Goal: Task Accomplishment & Management: Manage account settings

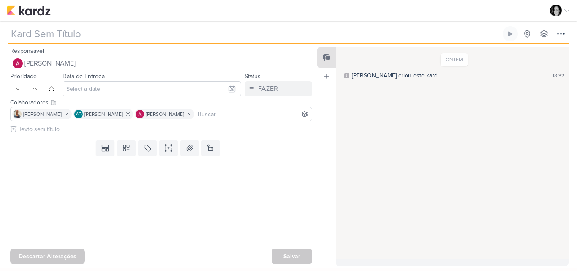
type input "2409051_GRUPO GODOI_PROPOSTA NOVO KV"
type input "10 de setembro de 2025 às 23:59"
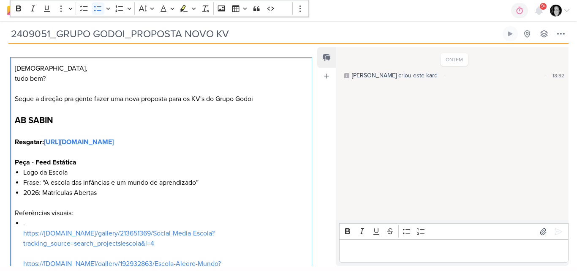
scroll to position [77, 0]
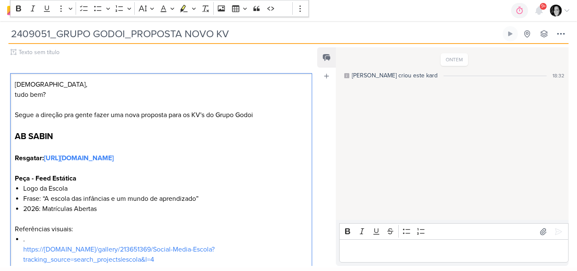
drag, startPoint x: 92, startPoint y: 221, endPoint x: 8, endPoint y: 59, distance: 182.6
copy div "Jôney, tudo bem? Segue a direção pra gente fazer uma nova proposta para os KV's…"
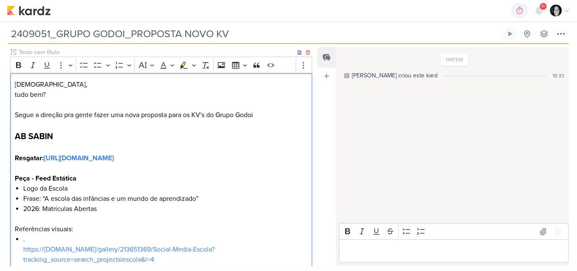
click at [228, 81] on p "Jôney," at bounding box center [161, 84] width 293 height 10
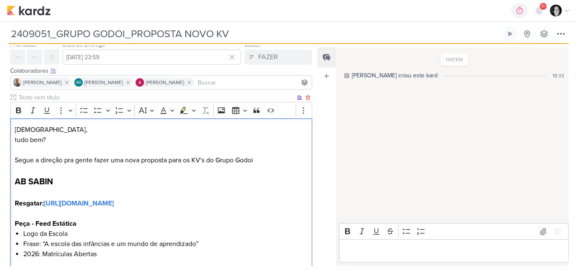
scroll to position [0, 0]
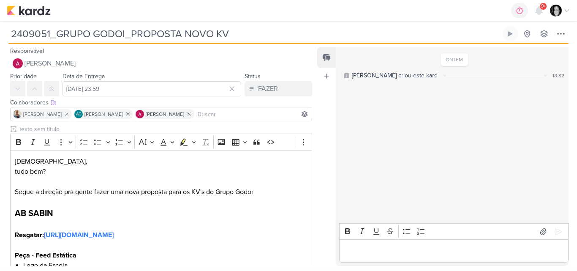
drag, startPoint x: 236, startPoint y: 31, endPoint x: 0, endPoint y: 35, distance: 236.5
click at [0, 35] on div "2409051_GRUPO GODOI_PROPOSTA NOVO KV Criado por Alessandra nenhum grupo disponí…" at bounding box center [288, 32] width 577 height 23
click at [448, 161] on div "ONTEM Alessandra criou este kard 18:32" at bounding box center [452, 133] width 232 height 171
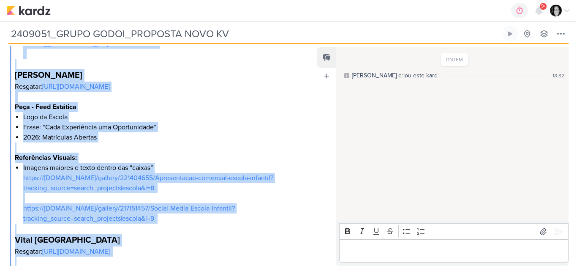
scroll to position [559, 0]
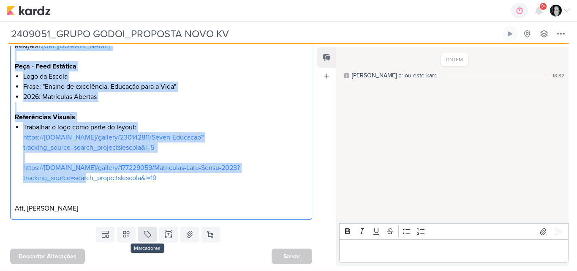
drag, startPoint x: 16, startPoint y: 117, endPoint x: 149, endPoint y: 229, distance: 174.4
click at [149, 229] on div "Responsável Alessandra Gomes Nenhum contato encontrado create new contact Novo …" at bounding box center [157, 156] width 315 height 220
copy div "Jôney, tudo bem? Segue a direção pra gente fazer uma nova proposta para os KV's…"
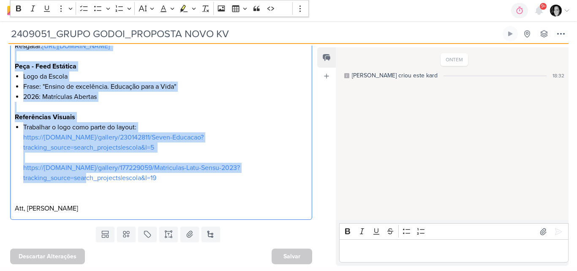
click at [278, 150] on li "Trabalhar o logo como parte do layout: https://www.behance.net/gallery/23014281…" at bounding box center [165, 152] width 285 height 61
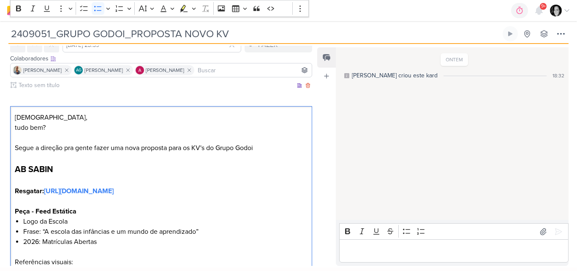
scroll to position [0, 0]
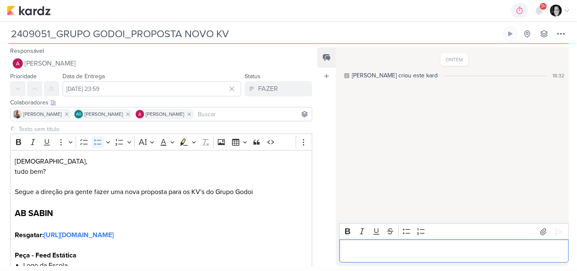
click at [405, 250] on p "Editor editing area: main" at bounding box center [454, 251] width 220 height 10
click at [558, 10] on img at bounding box center [556, 11] width 12 height 12
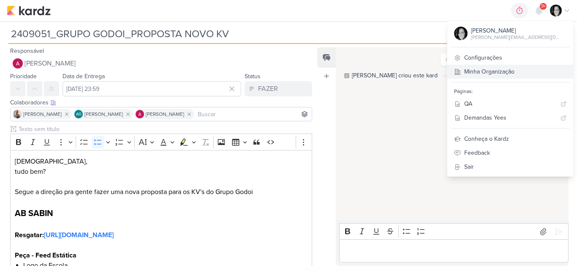
click at [518, 73] on link "Minha Organização" at bounding box center [510, 72] width 126 height 14
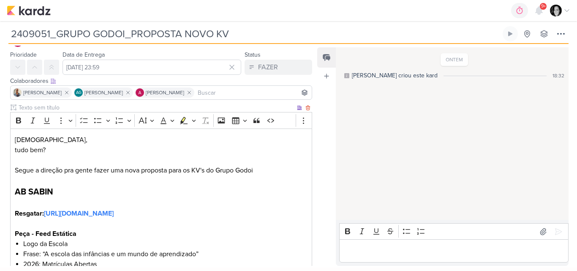
scroll to position [42, 0]
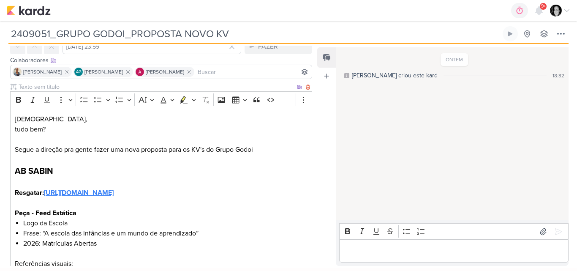
click at [114, 192] on strong "https://drive.google.com/drive/folders/1chCYXUdVe2Kzw0xOFFW5dOT7BPmdVni8" at bounding box center [79, 192] width 70 height 8
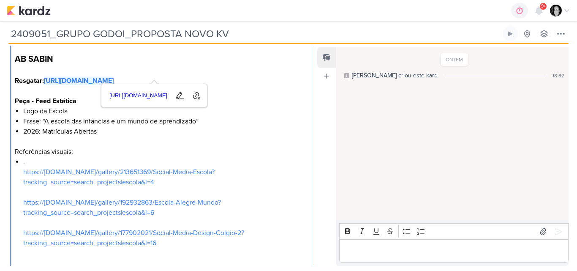
scroll to position [169, 0]
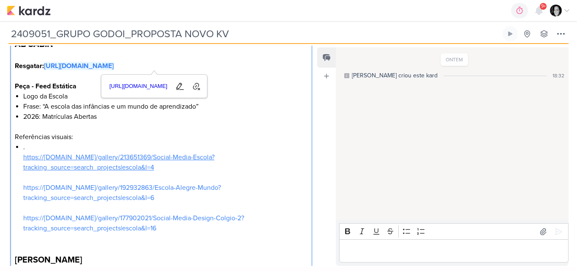
click at [57, 159] on link "https://www.behance.net/gallery/213651369/Social-Media-Escola?tracking_source=s…" at bounding box center [118, 162] width 191 height 19
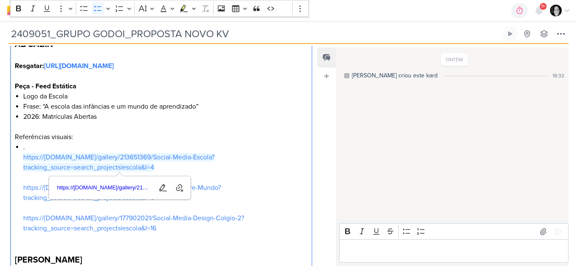
click at [246, 118] on li "2026: Matrículas Abertas" at bounding box center [165, 116] width 285 height 10
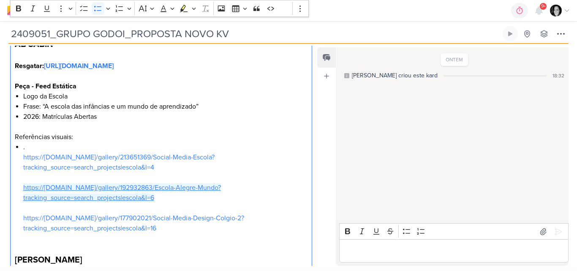
click at [47, 190] on link "https://www.behance.net/gallery/192932863/Escola-Alegre-Mundo?tracking_source=s…" at bounding box center [122, 192] width 198 height 19
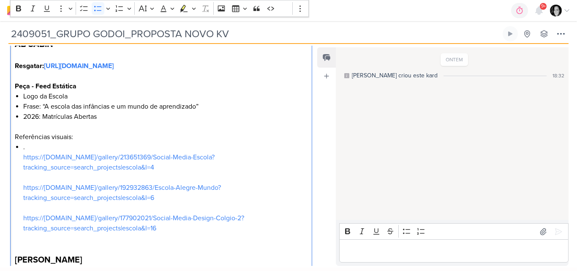
click at [279, 148] on li ". https://www.behance.net/gallery/213651369/Social-Media-Escola?tracking_source…" at bounding box center [165, 192] width 285 height 101
click at [57, 223] on li ". https://www.behance.net/gallery/213651369/Social-Media-Escola?tracking_source…" at bounding box center [165, 192] width 285 height 101
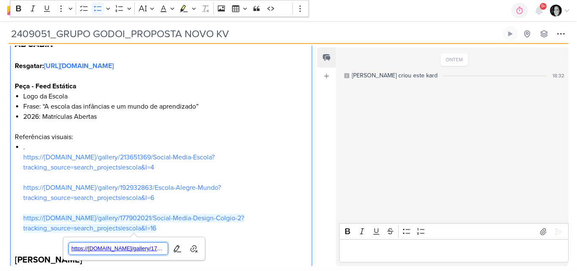
click at [109, 251] on span "https://www.behance.net/gallery/177902021/Social-Media-Design-Colgio-2?tracking…" at bounding box center [118, 248] width 99 height 10
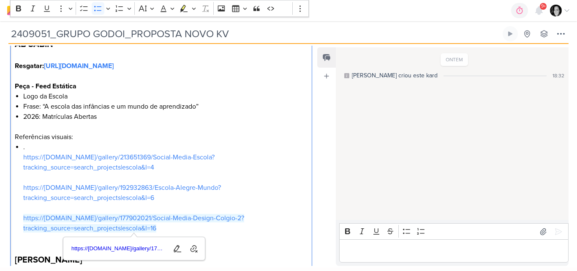
click at [270, 116] on li "2026: Matrículas Abertas" at bounding box center [165, 116] width 285 height 10
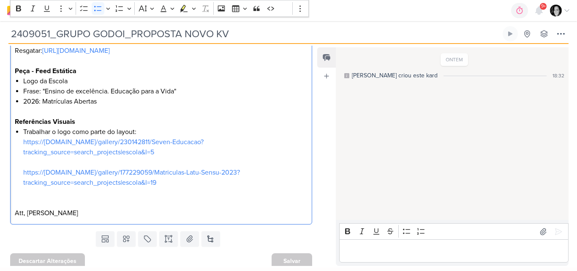
scroll to position [559, 0]
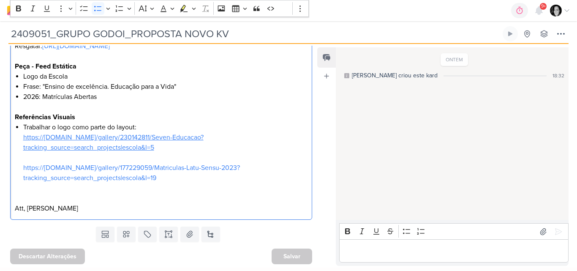
click at [65, 138] on link "https://www.behance.net/gallery/230142811/Seven-Educacao?tracking_source=search…" at bounding box center [113, 142] width 180 height 19
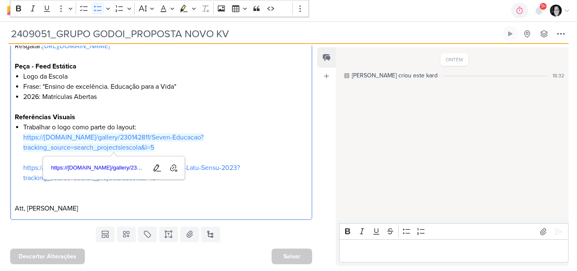
click at [195, 103] on p "Editor editing area: main" at bounding box center [161, 107] width 293 height 10
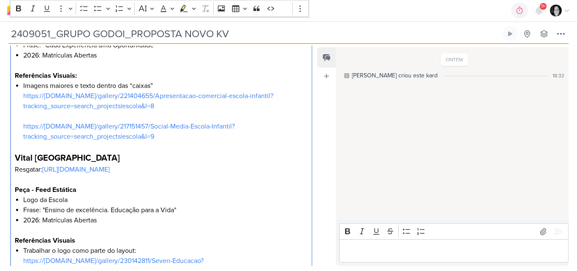
scroll to position [432, 0]
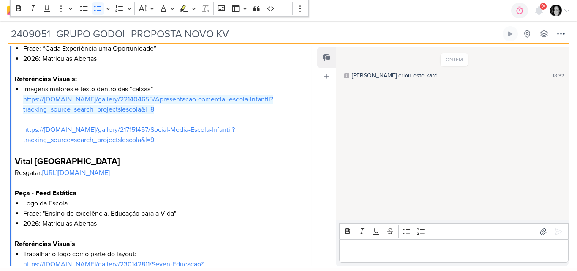
click at [70, 101] on link "https://www.behance.net/gallery/221404655/Apresentacao-comercial-escola-infanti…" at bounding box center [148, 104] width 250 height 19
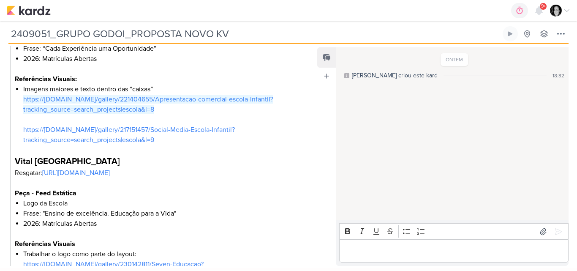
click at [383, 118] on div "ONTEM Alessandra criou este kard 18:32" at bounding box center [452, 133] width 232 height 171
click at [413, 125] on div "ONTEM Alessandra criou este kard 18:32" at bounding box center [452, 133] width 232 height 171
click at [40, 11] on img at bounding box center [29, 10] width 44 height 10
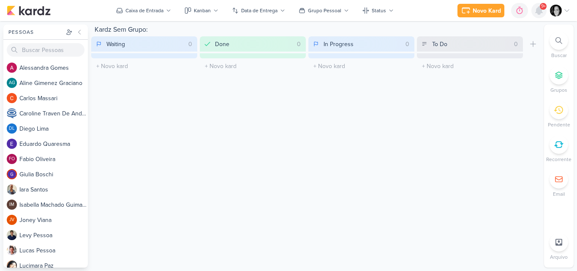
click at [543, 11] on icon at bounding box center [539, 10] width 10 height 10
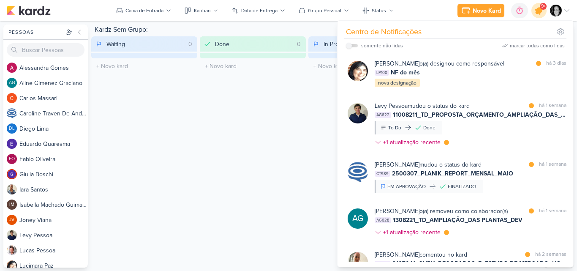
click at [542, 11] on icon at bounding box center [539, 10] width 14 height 14
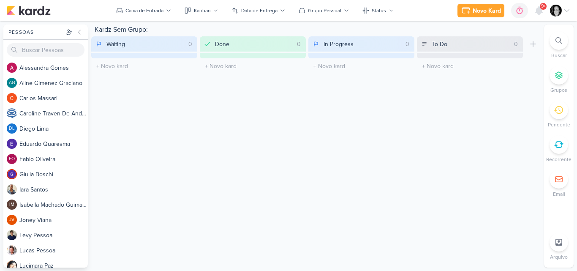
click at [559, 116] on div at bounding box center [558, 110] width 19 height 19
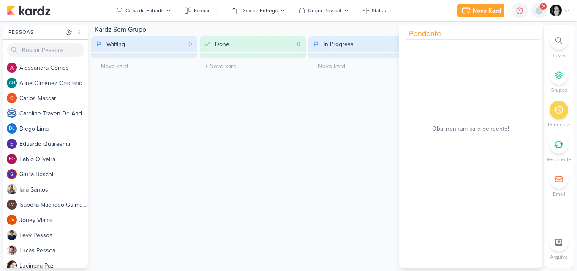
click at [540, 11] on icon at bounding box center [538, 11] width 7 height 8
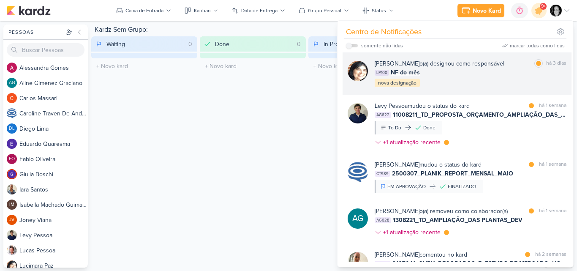
click at [543, 77] on div "[PERSON_NAME] o(a) designou como responsável marcar como lida há 3 dias LP100 N…" at bounding box center [471, 73] width 192 height 29
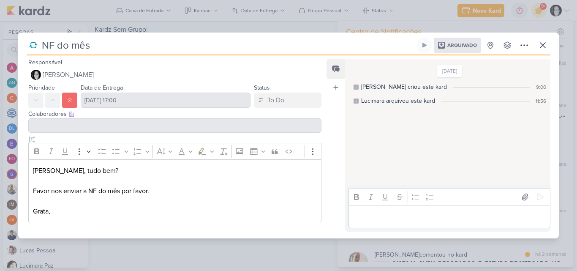
click at [421, 218] on p "Editor editing area: main" at bounding box center [449, 216] width 193 height 10
click at [411, 213] on p "Editor editing area: main" at bounding box center [449, 216] width 193 height 10
click at [542, 43] on icon at bounding box center [543, 45] width 10 height 10
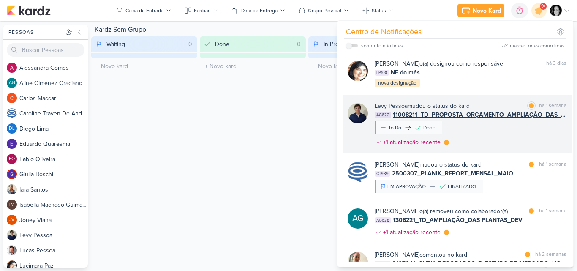
click at [476, 121] on div "Levy Pessoa mudou o status do kard marcar como lida há 1 semana AG622 11008211_…" at bounding box center [471, 125] width 192 height 49
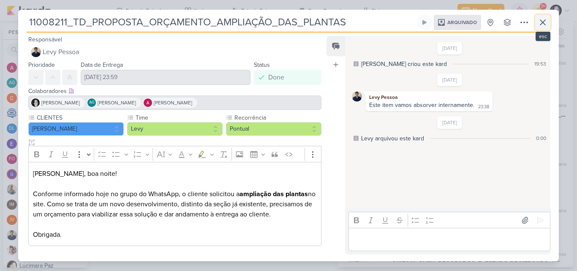
click at [541, 22] on icon at bounding box center [543, 22] width 10 height 10
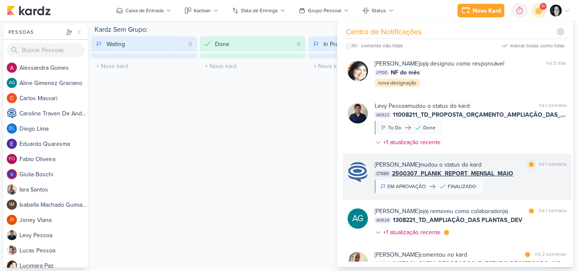
click at [430, 181] on div "EM APROVAÇÃO FINALIZADO" at bounding box center [429, 186] width 108 height 14
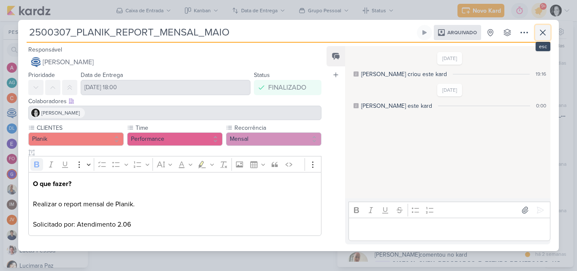
click at [541, 30] on icon at bounding box center [543, 32] width 10 height 10
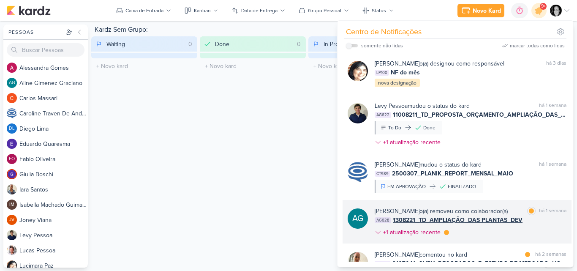
click at [412, 209] on b "Aline Gimenez Graciano" at bounding box center [397, 210] width 45 height 7
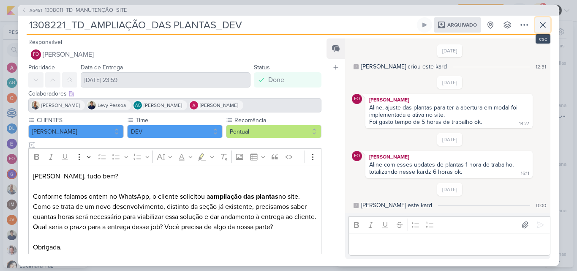
click at [547, 24] on icon at bounding box center [543, 25] width 10 height 10
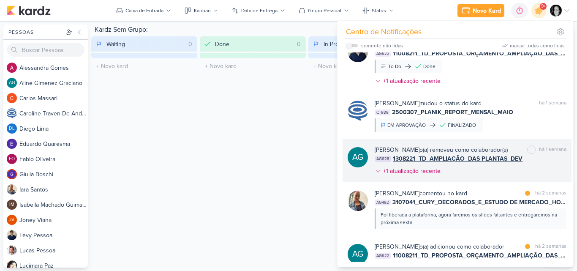
scroll to position [211, 0]
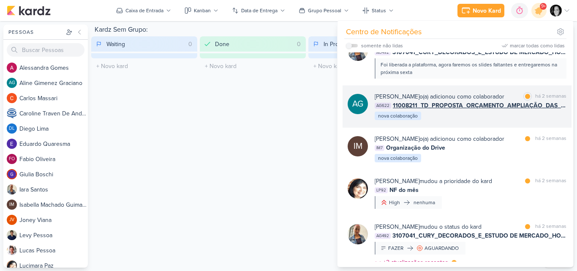
click at [454, 101] on div "Aline Gimenez Graciano o(a) adicionou como colaborador" at bounding box center [440, 96] width 130 height 9
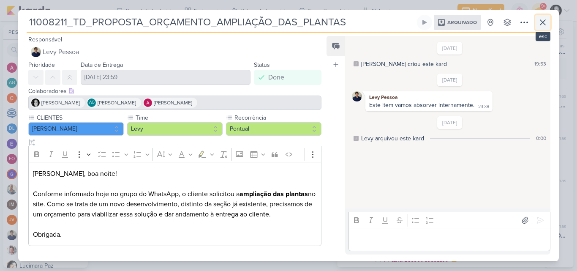
click at [545, 19] on icon at bounding box center [543, 22] width 10 height 10
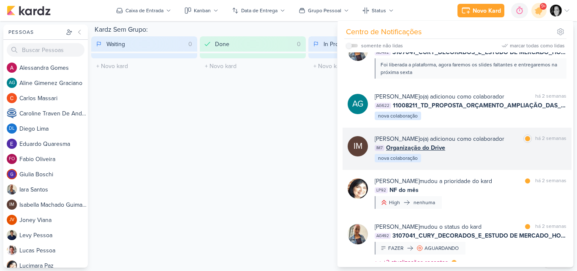
click at [481, 163] on div "Isabella Machado Guimarães o(a) adicionou como colaborador marcar como lida há …" at bounding box center [471, 148] width 192 height 29
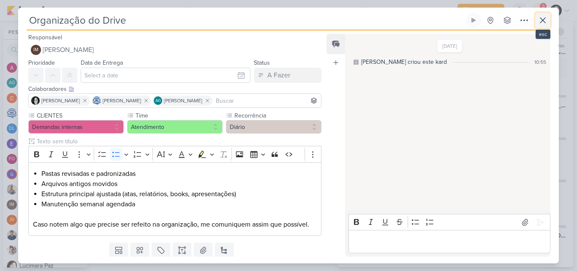
click at [543, 19] on icon at bounding box center [543, 20] width 10 height 10
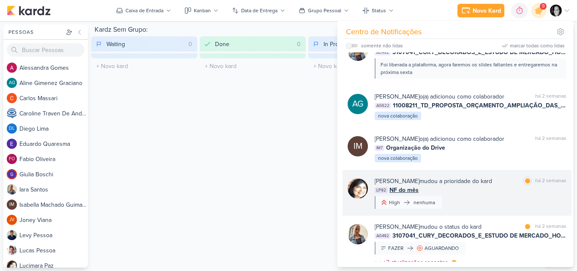
click at [464, 209] on div "Lucimara Paz mudou a prioridade do kard marcar como lida há 2 semanas LP92 NF d…" at bounding box center [471, 193] width 192 height 32
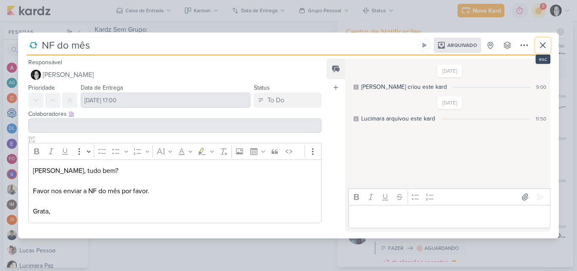
click at [544, 42] on icon at bounding box center [543, 45] width 10 height 10
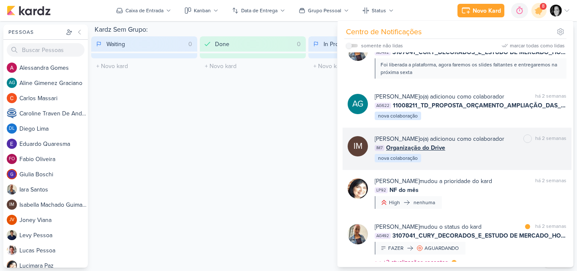
scroll to position [380, 0]
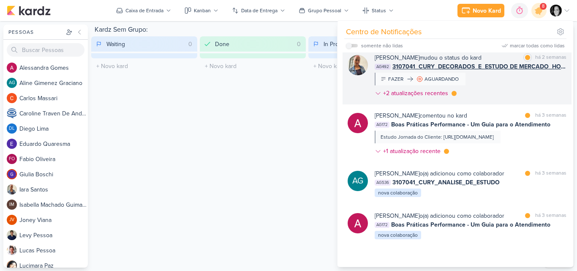
click at [503, 101] on div "Iara Santos mudou o status do kard marcar como lida há 2 semanas AG492 3107041_…" at bounding box center [471, 77] width 192 height 48
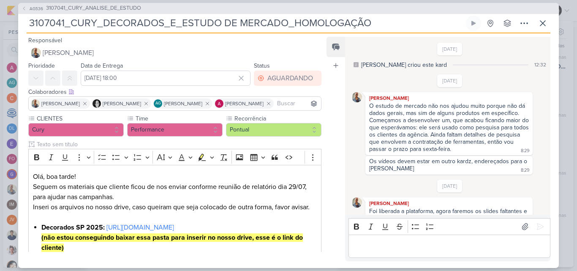
scroll to position [13, 0]
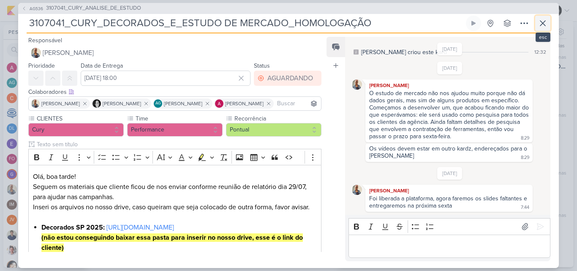
click at [541, 20] on icon at bounding box center [543, 23] width 10 height 10
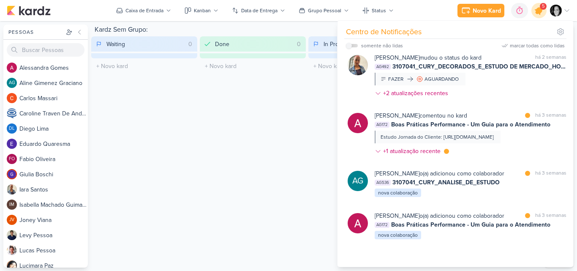
click at [538, 9] on icon at bounding box center [539, 10] width 10 height 10
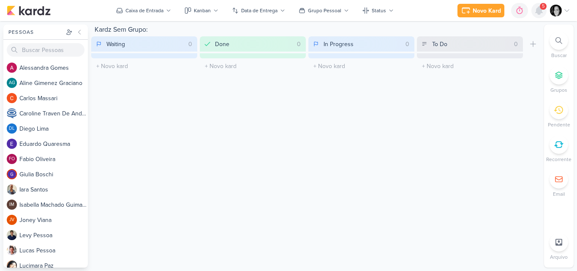
click at [538, 9] on icon at bounding box center [538, 11] width 7 height 8
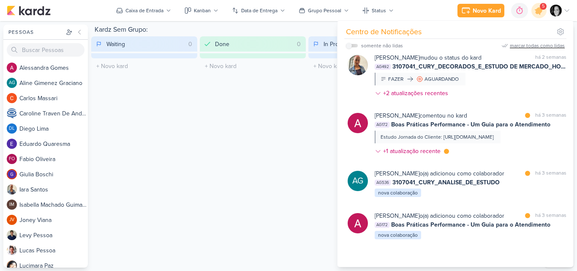
click at [535, 46] on div "marcar todas como lidas" at bounding box center [537, 46] width 55 height 8
click at [557, 14] on img at bounding box center [556, 11] width 12 height 12
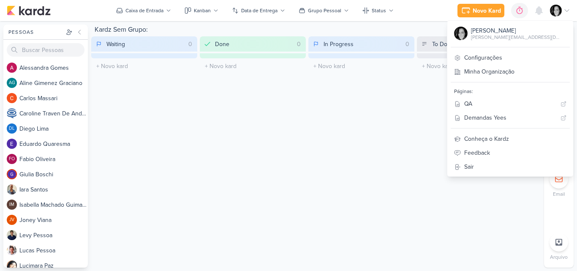
click at [442, 128] on div "Kardz Sem Grupo: Waiting 0 Mover Para Esquerda Mover Para Direita Deletar O tít…" at bounding box center [315, 145] width 449 height 243
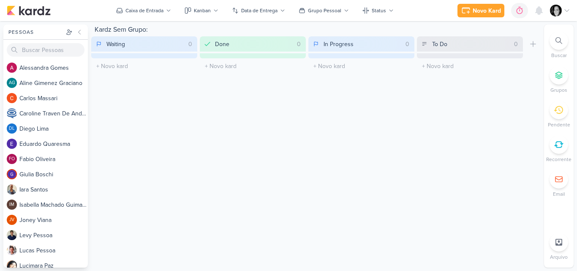
click at [565, 12] on icon at bounding box center [566, 10] width 7 height 7
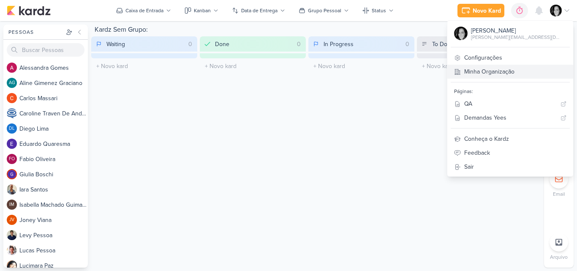
click at [528, 75] on link "Minha Organização" at bounding box center [510, 72] width 126 height 14
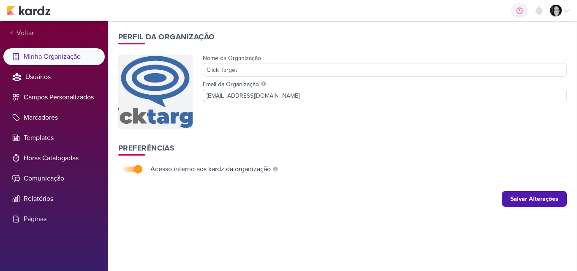
click at [562, 12] on div at bounding box center [560, 11] width 20 height 12
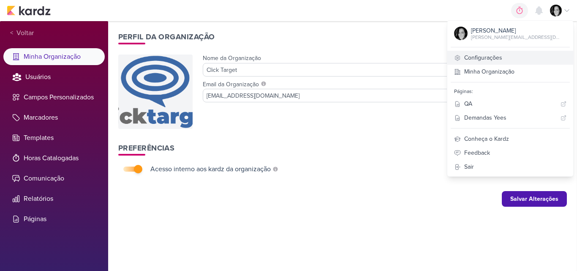
click at [536, 52] on link "Configurações" at bounding box center [510, 58] width 126 height 14
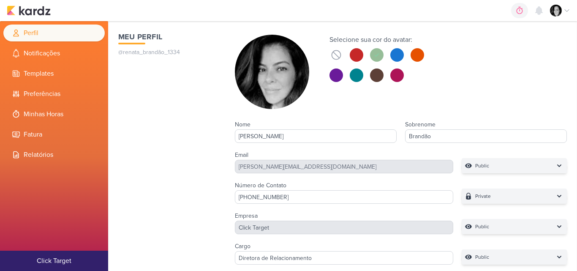
click at [563, 11] on icon at bounding box center [566, 10] width 7 height 7
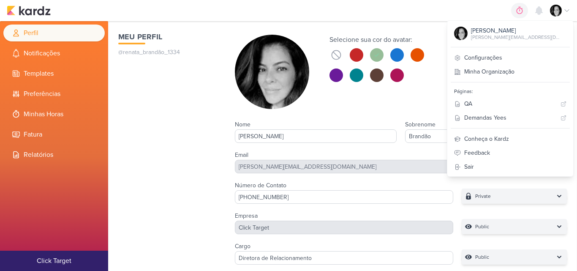
click at [459, 8] on div "0h0m Sessão desligada... Hoje 0h0m Semana 0h0m Mês 0h0m Nenhuma Sessão 00" at bounding box center [288, 10] width 563 height 21
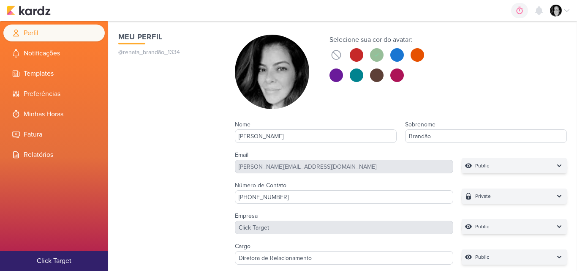
click at [565, 10] on icon at bounding box center [567, 11] width 4 height 2
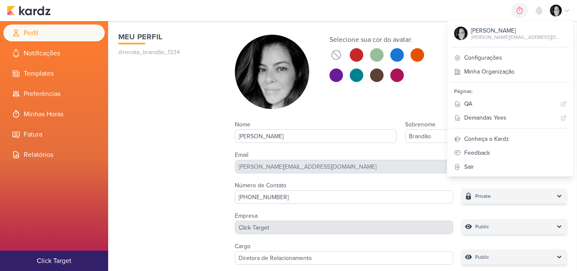
click at [565, 11] on icon at bounding box center [567, 11] width 4 height 2
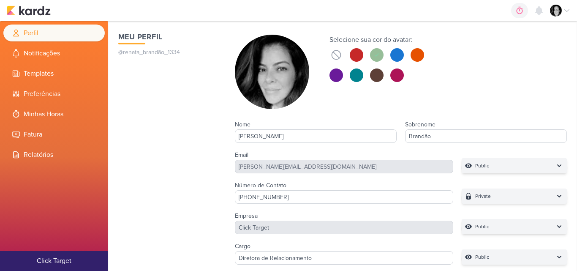
click at [23, 29] on li "Perfil" at bounding box center [53, 32] width 101 height 17
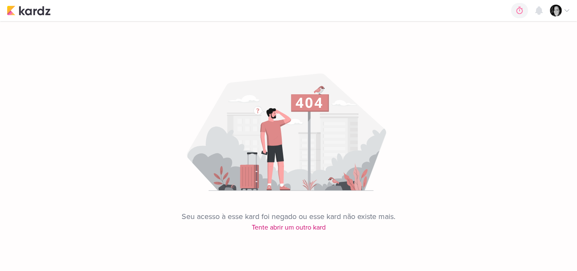
click at [556, 10] on img at bounding box center [556, 11] width 12 height 12
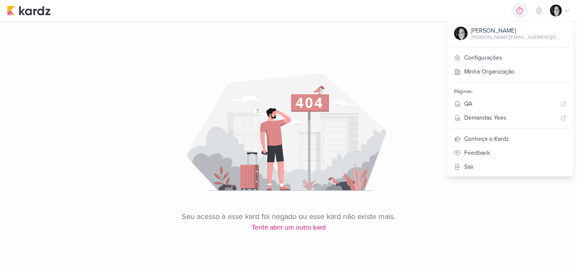
click at [528, 34] on div "[PERSON_NAME][EMAIL_ADDRESS][DOMAIN_NAME]" at bounding box center [515, 37] width 89 height 8
click at [380, 67] on div "Seu acesso à esse kard foi negado ou esse kard não existe mais. Tente abrir um …" at bounding box center [288, 126] width 577 height 211
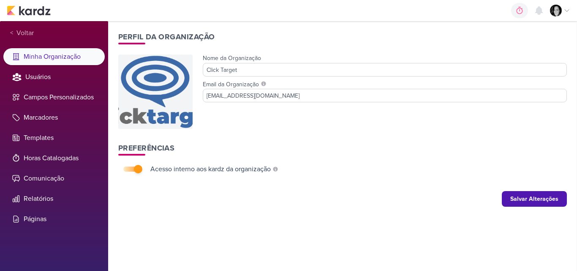
click at [553, 9] on img at bounding box center [556, 11] width 12 height 12
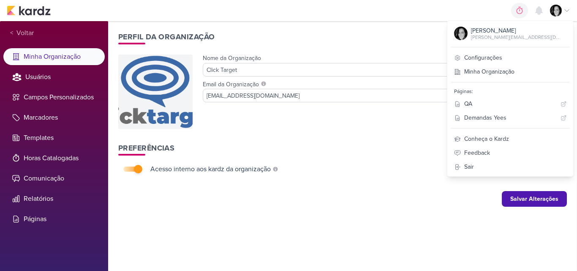
click at [275, 14] on div "0h0m Sessão desligada... Hoje 0h0m Semana 0h0m Mês 0h0m Nenhuma Sessão 00" at bounding box center [288, 10] width 563 height 21
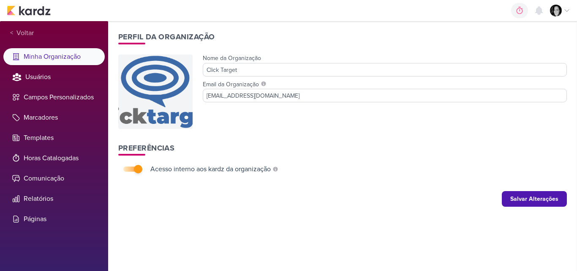
click at [557, 12] on img at bounding box center [556, 11] width 12 height 12
